Goal: Find contact information: Find contact information

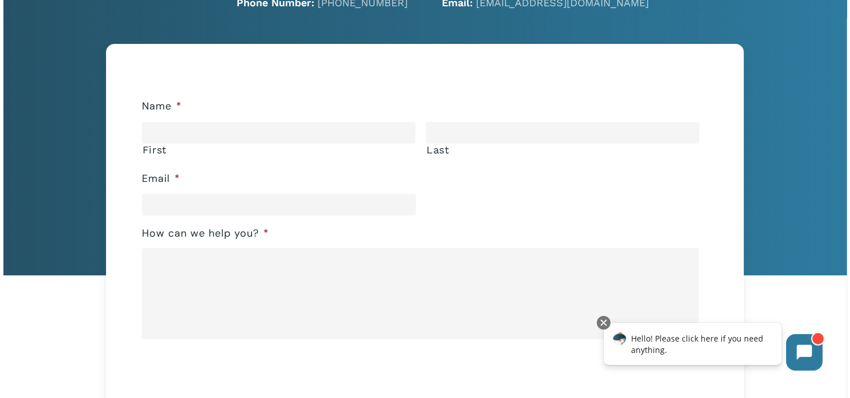
scroll to position [170, 0]
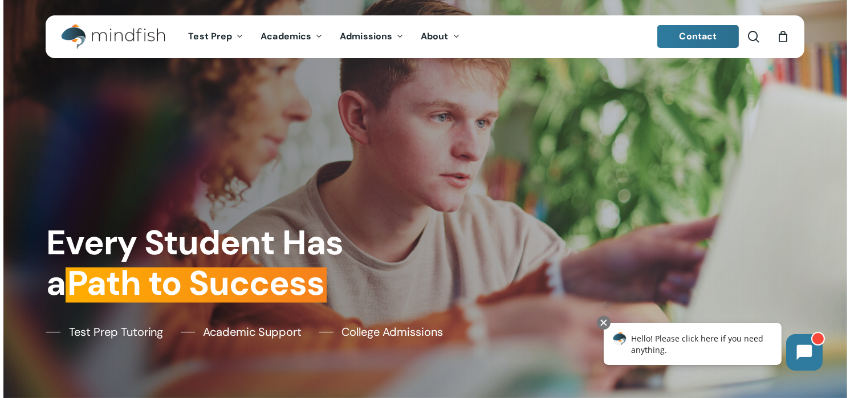
click at [684, 32] on span "Contact" at bounding box center [698, 36] width 38 height 12
